Goal: Use online tool/utility: Utilize a website feature to perform a specific function

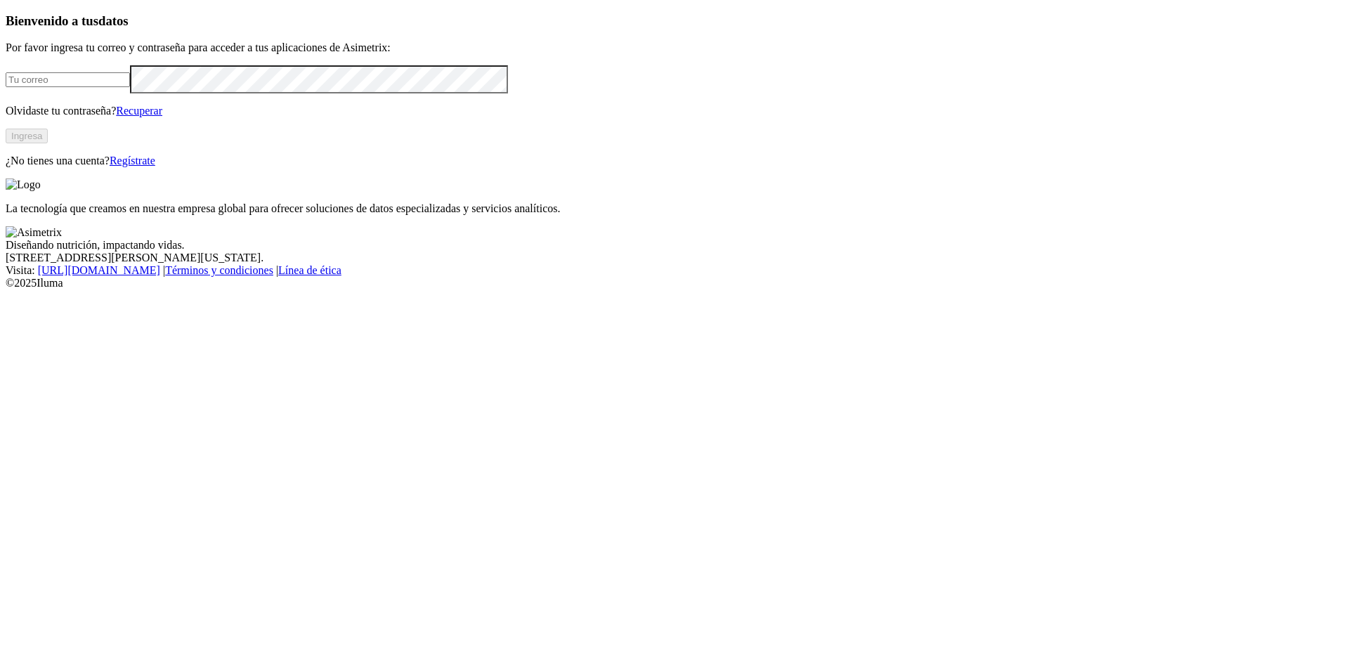
click at [130, 87] on input "email" at bounding box center [68, 79] width 124 height 15
click at [6, 289] on com-1password-button at bounding box center [6, 289] width 0 height 0
type input "[PERSON_NAME][EMAIL_ADDRESS][PERSON_NAME][DOMAIN_NAME]"
click at [266, 167] on div "Bienvenido a tus datos Por favor ingresa tu correo y contraseña para acceder a …" at bounding box center [675, 90] width 1338 height 154
click at [48, 143] on button "Ingresa" at bounding box center [27, 136] width 42 height 15
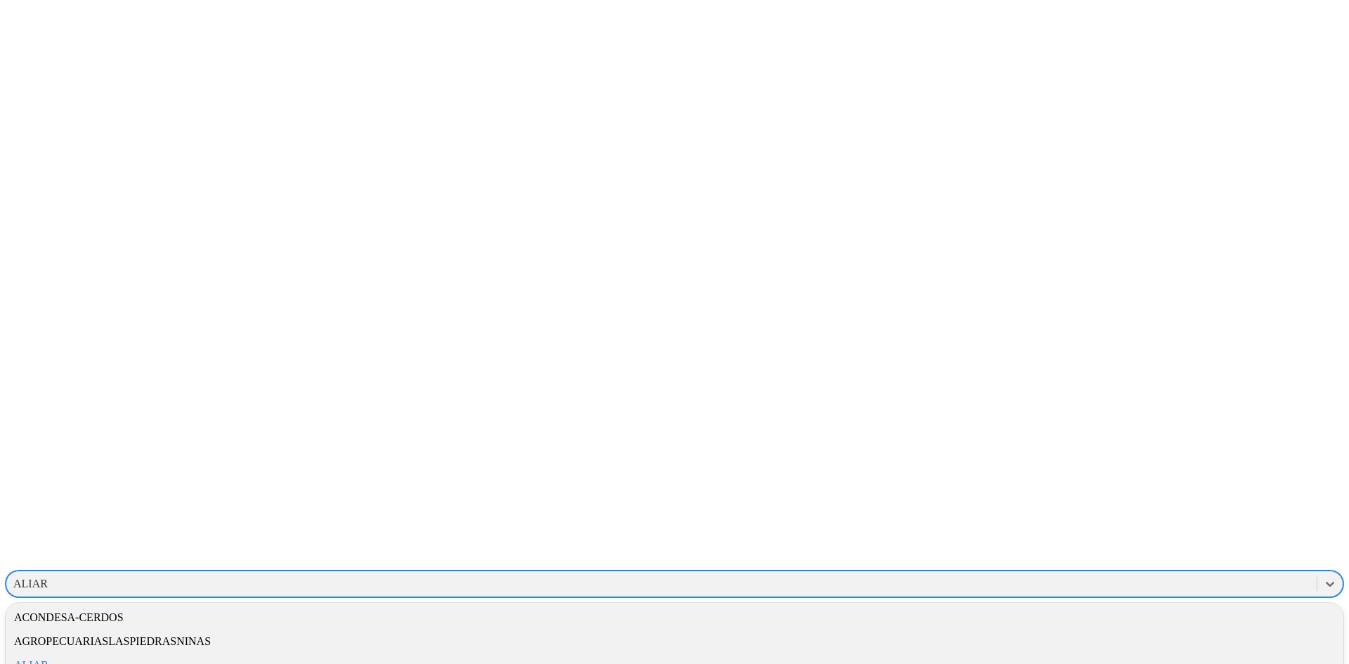
click at [1051, 573] on div "ALIAR" at bounding box center [661, 583] width 1310 height 21
type input "pie"
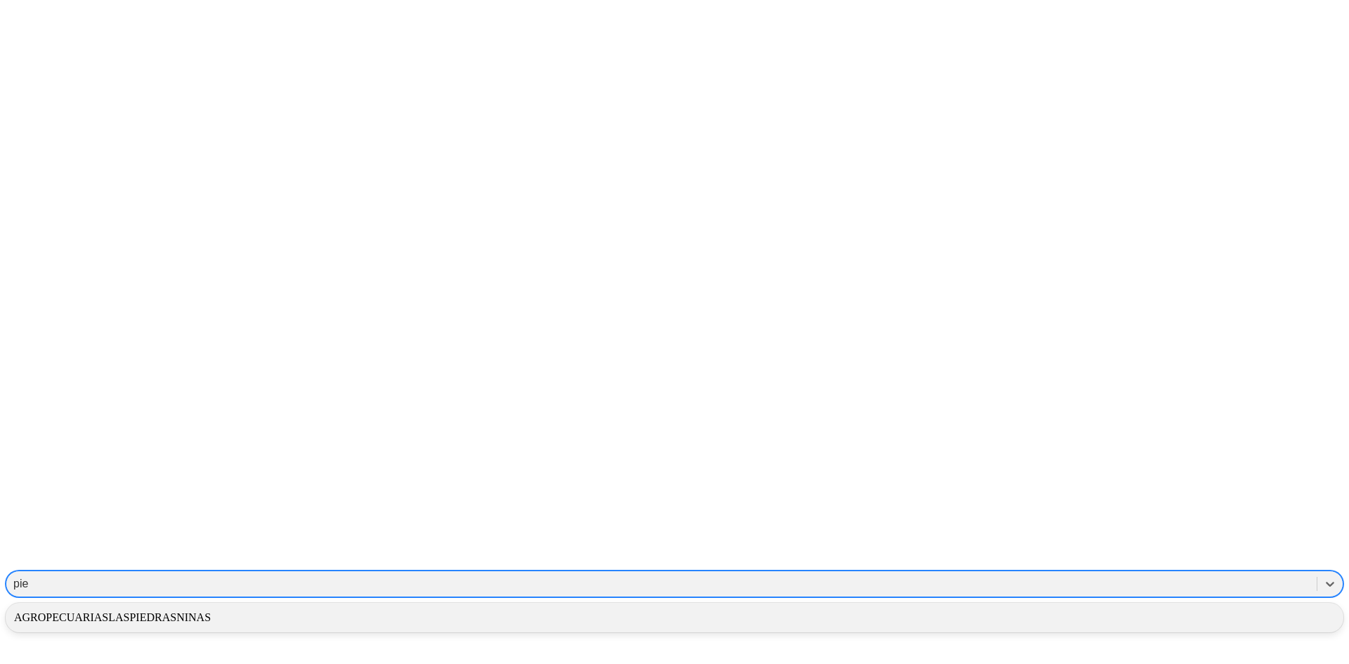
click at [1074, 606] on div "AGROPECUARIASLASPIEDRASNINAS" at bounding box center [675, 618] width 1338 height 24
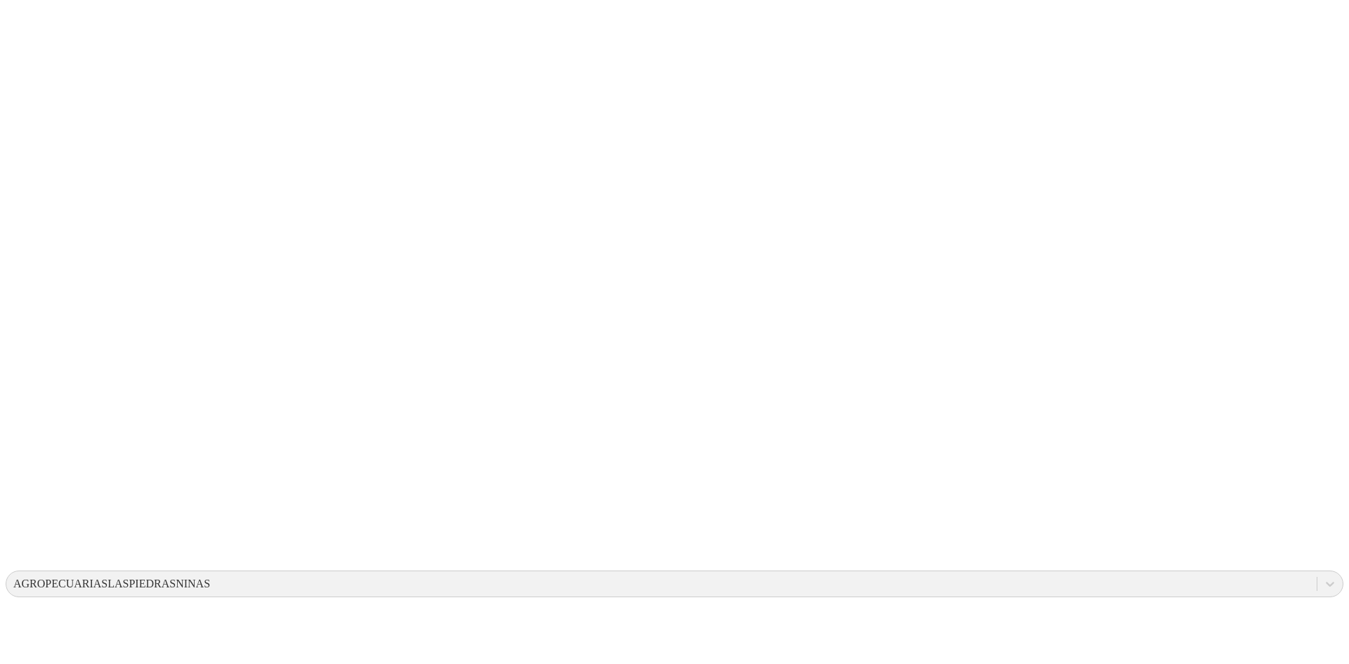
click at [22, 7] on icon at bounding box center [28, 287] width 44 height 562
click at [39, 265] on icon at bounding box center [28, 287] width 44 height 44
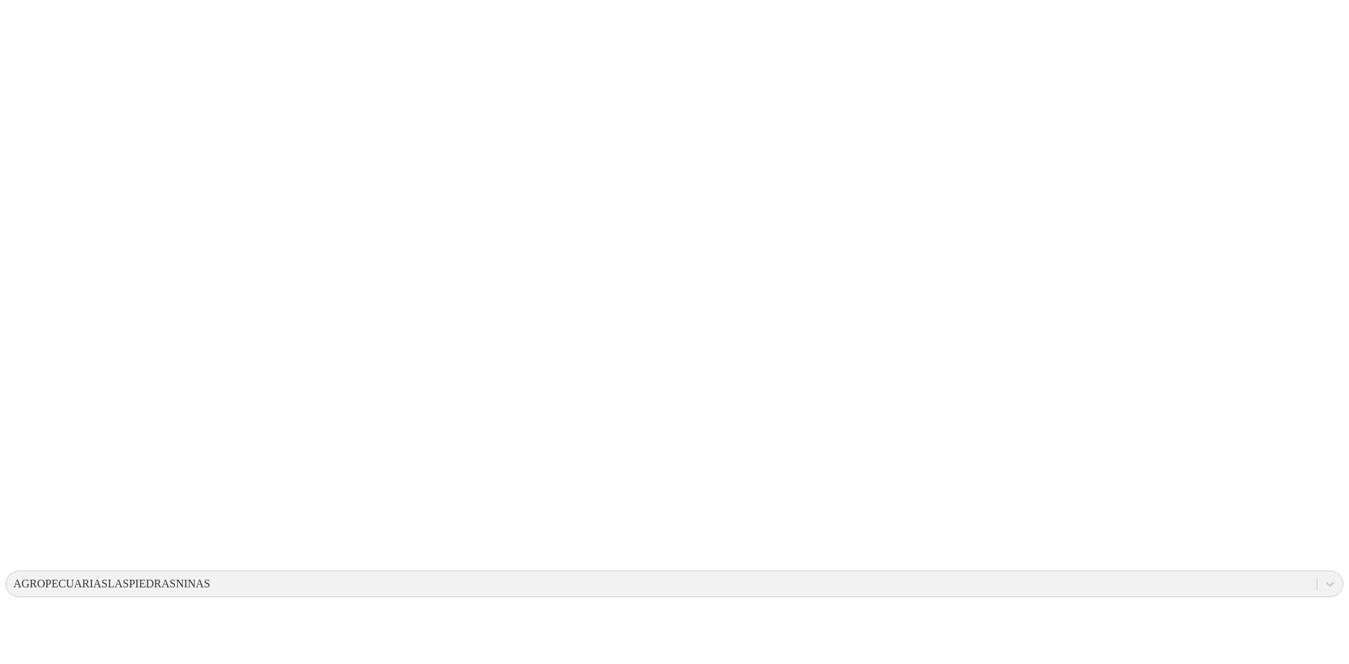
click at [41, 31] on icon at bounding box center [28, 287] width 44 height 562
